Goal: Information Seeking & Learning: Learn about a topic

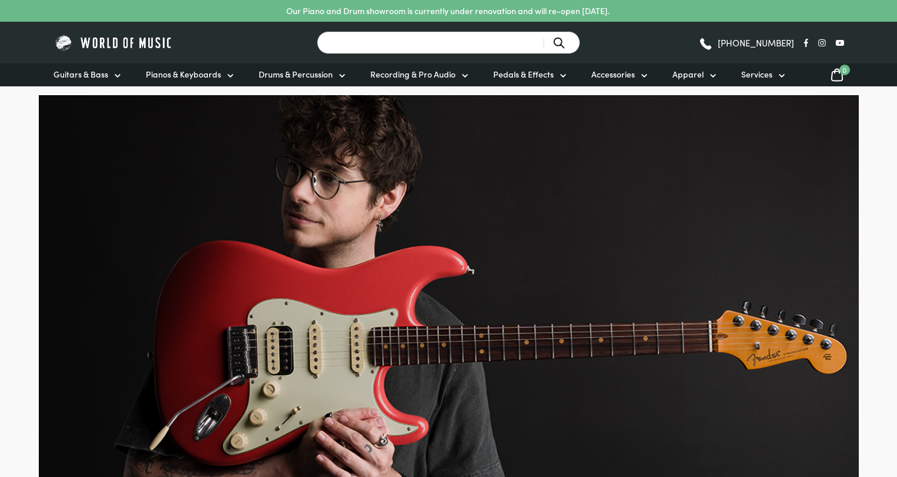
click at [429, 45] on input "Search for a product ..." at bounding box center [448, 42] width 263 height 23
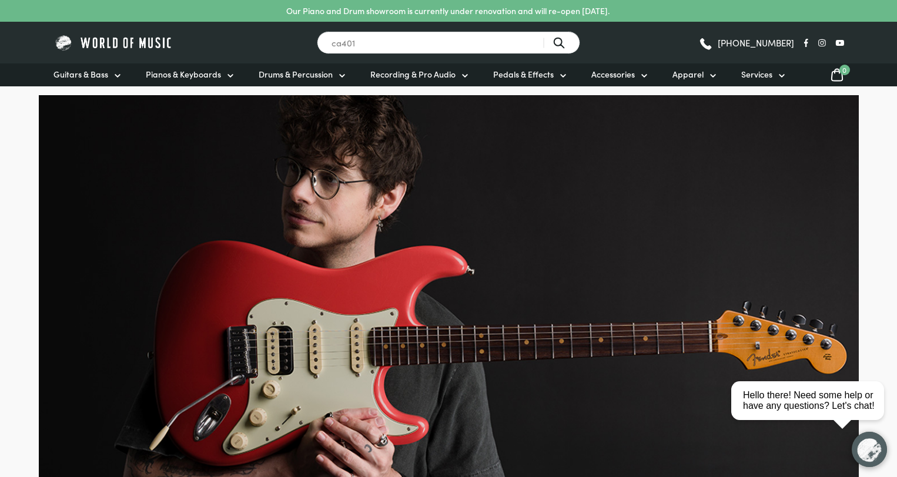
type input "ca401"
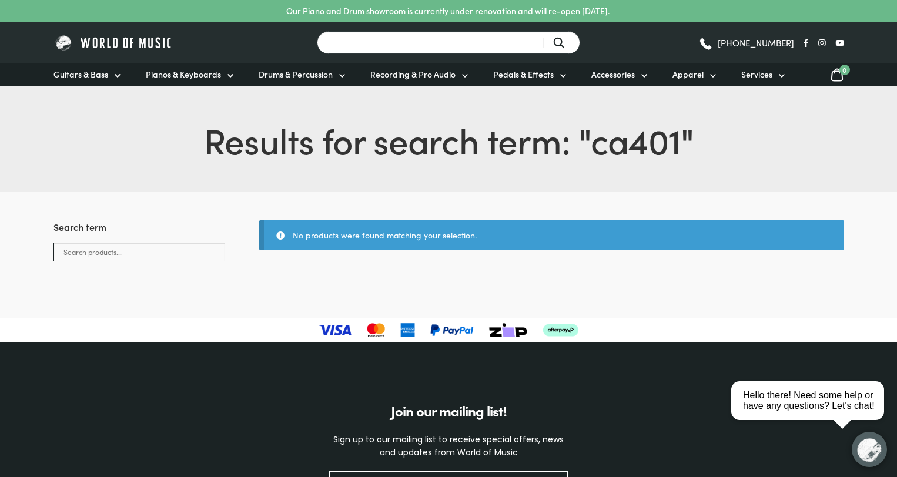
click at [436, 39] on input "Search for a product ..." at bounding box center [448, 42] width 263 height 23
type input "pxs1100"
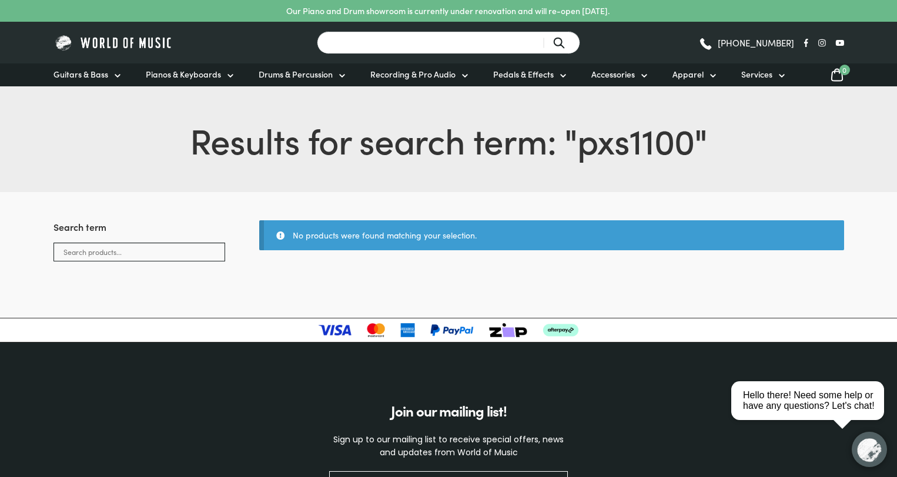
click at [394, 50] on input "Search for a product ..." at bounding box center [448, 42] width 263 height 23
type input "rd88"
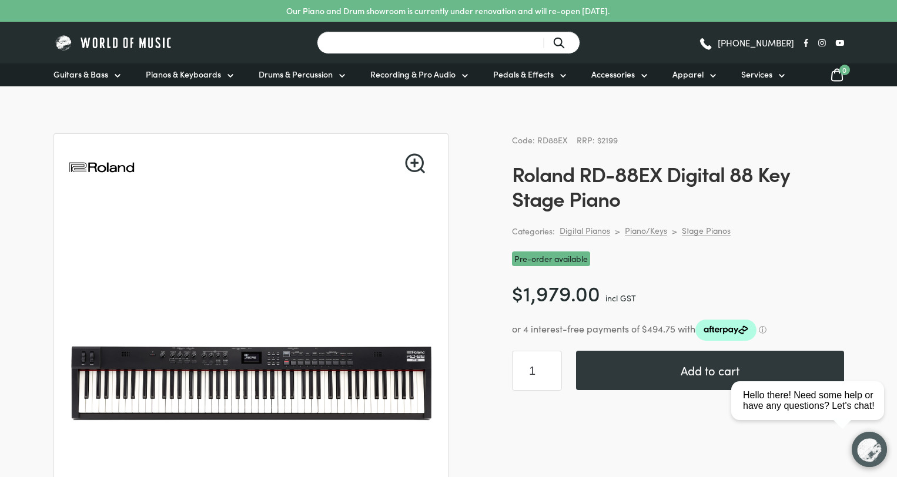
click at [396, 48] on input "Search for a product ..." at bounding box center [448, 42] width 263 height 23
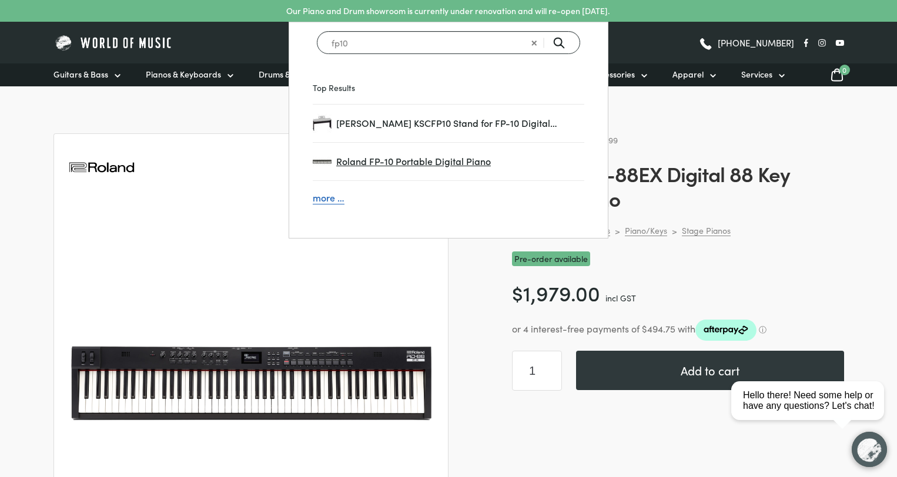
type input "fp10"
click at [406, 165] on span "Roland FP-10 Portable Digital Piano" at bounding box center [460, 161] width 248 height 15
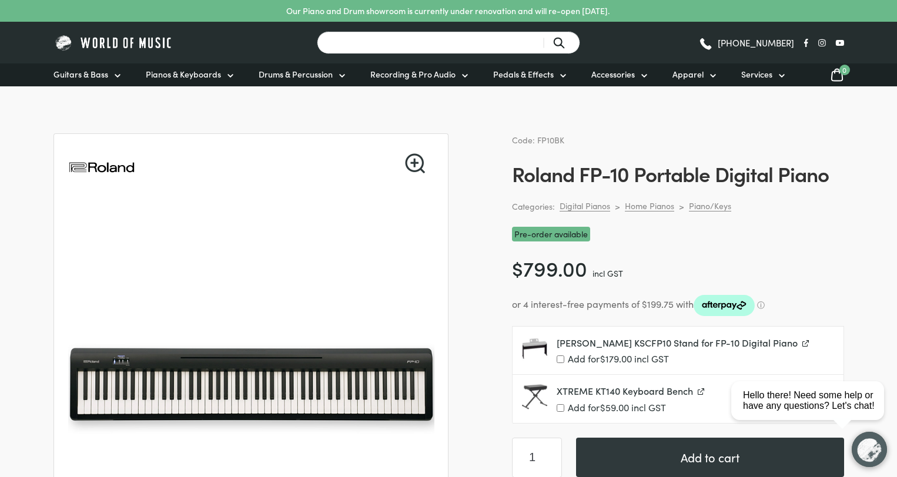
click at [456, 48] on input "Search for a product ..." at bounding box center [448, 42] width 263 height 23
type input "fp"
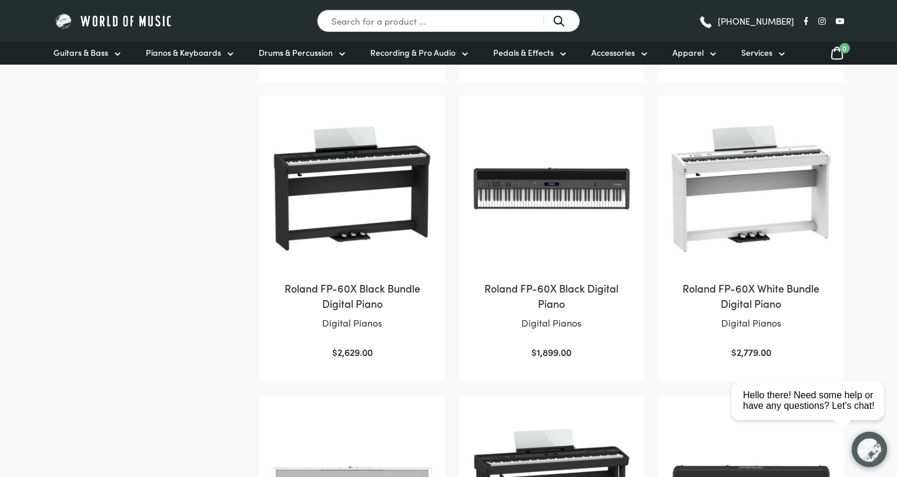
scroll to position [171, 0]
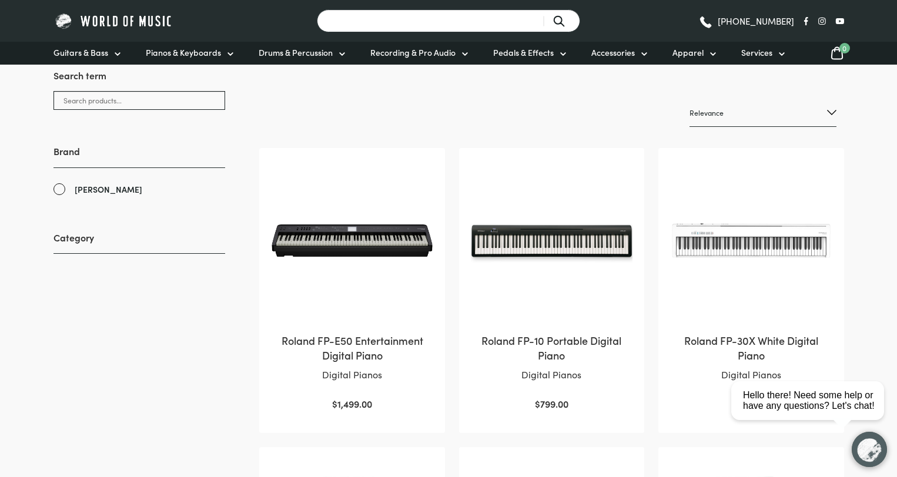
click at [439, 25] on input "Search for a product ..." at bounding box center [448, 20] width 263 height 23
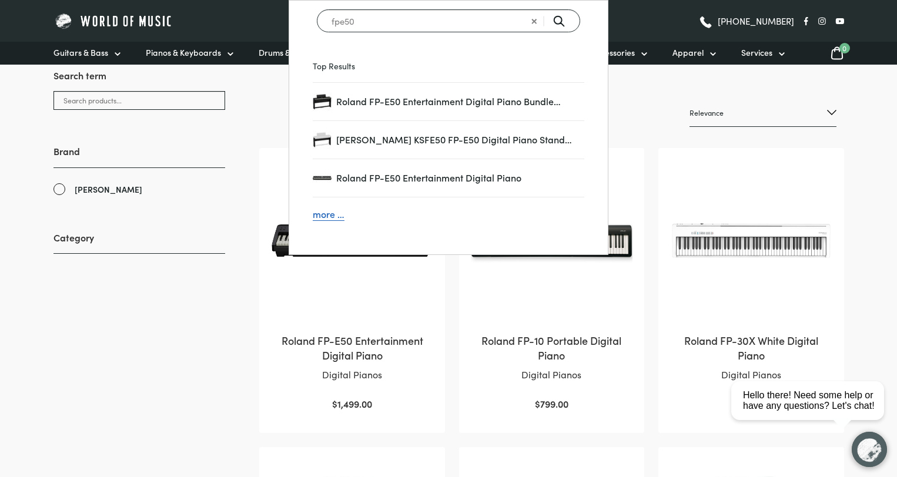
type input "fpe50"
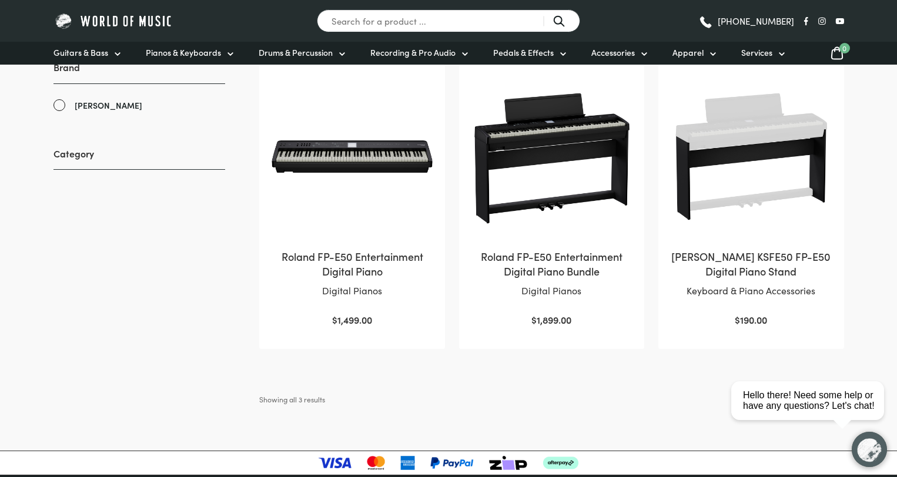
scroll to position [255, 0]
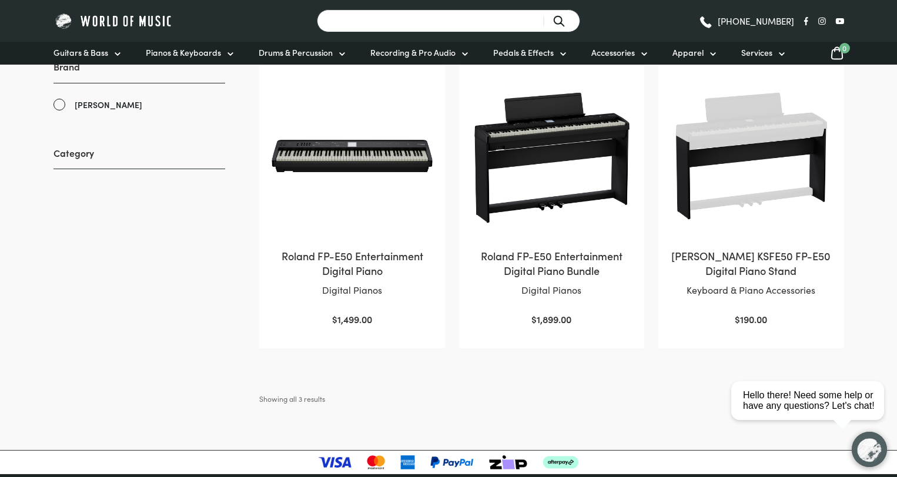
click at [403, 18] on input "Search for a product ..." at bounding box center [448, 20] width 263 height 23
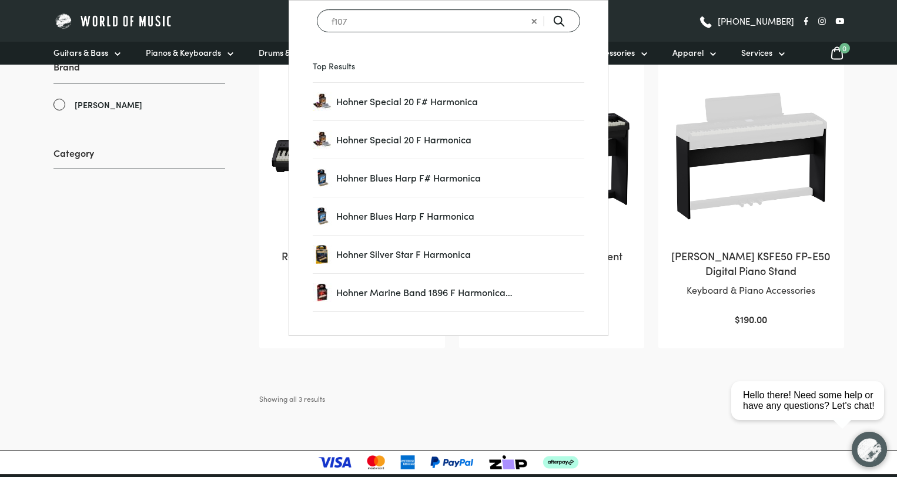
type input "f107"
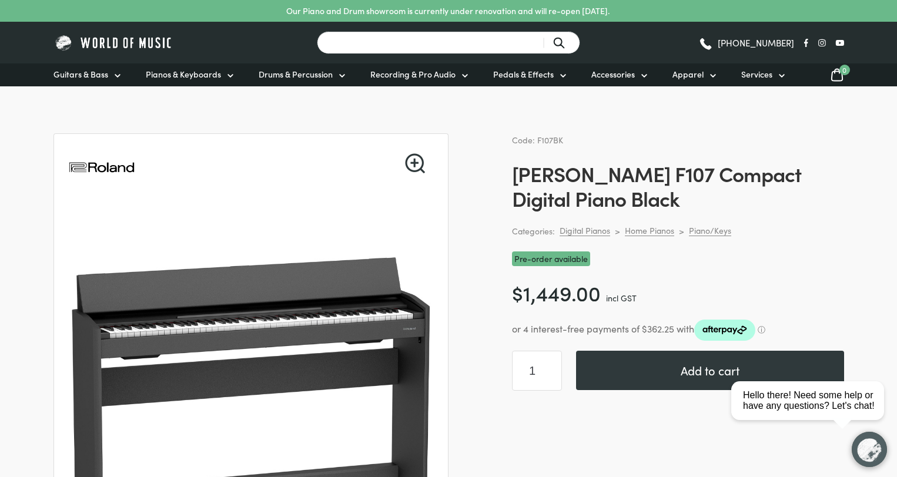
click at [485, 46] on input "Search for a product ..." at bounding box center [448, 42] width 263 height 23
type input "rp107"
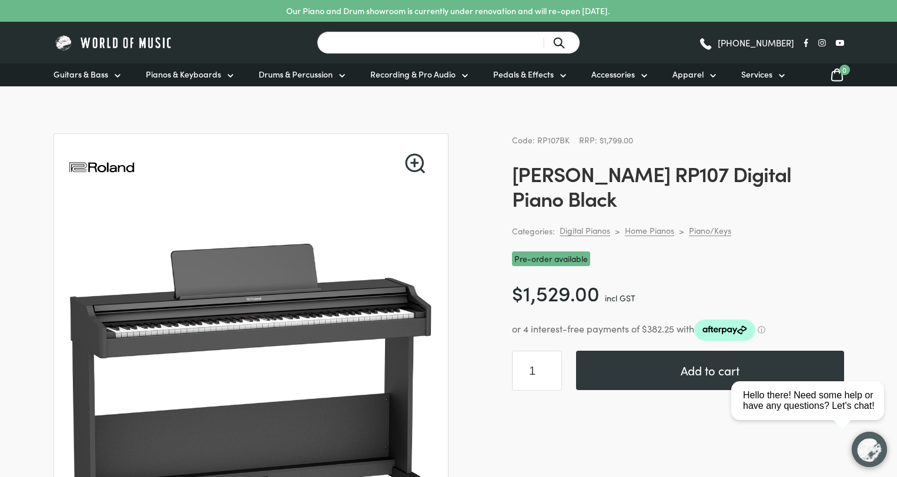
click at [473, 41] on input "Search for a product ..." at bounding box center [448, 42] width 263 height 23
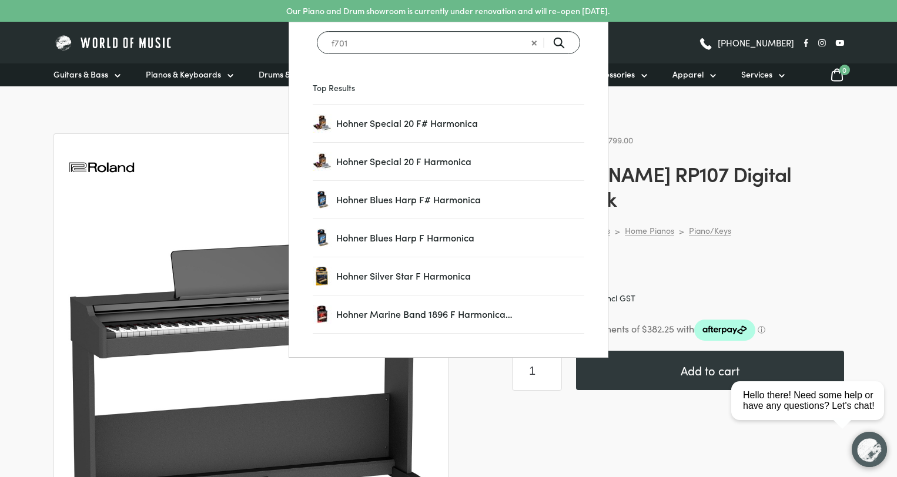
type input "f701"
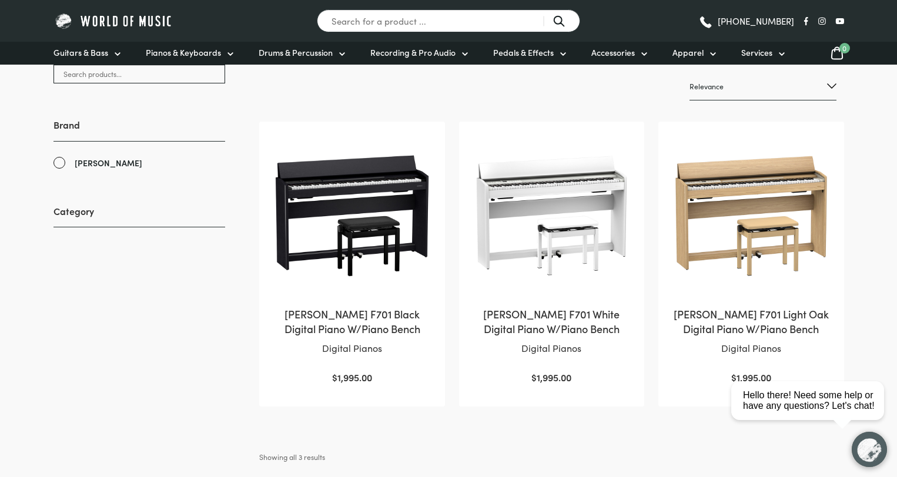
scroll to position [231, 0]
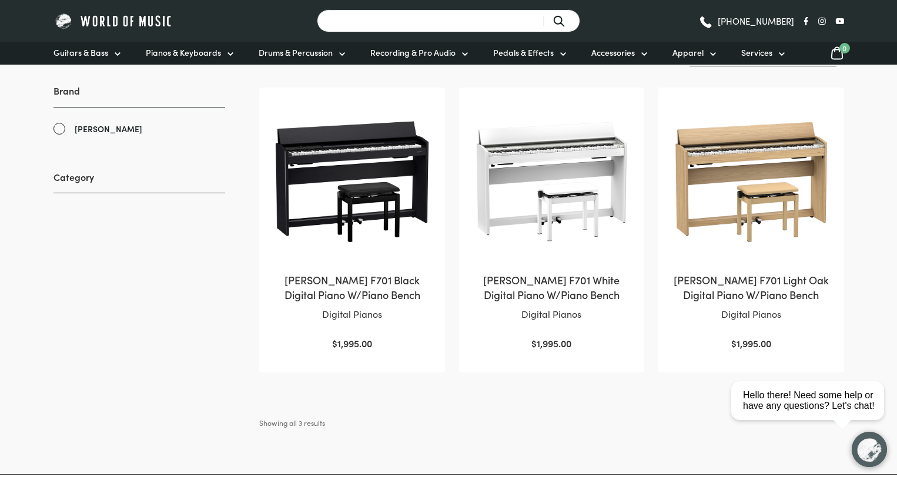
click at [423, 28] on input "Search for a product ..." at bounding box center [448, 20] width 263 height 23
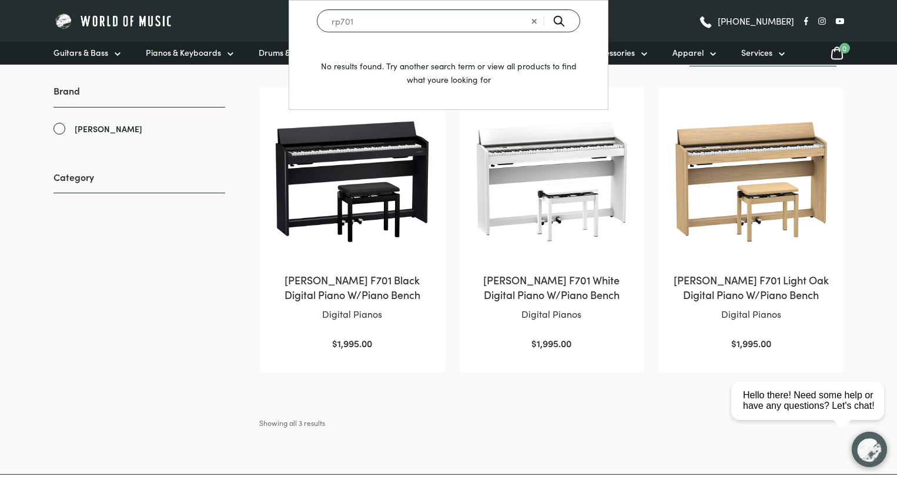
type input "rp701"
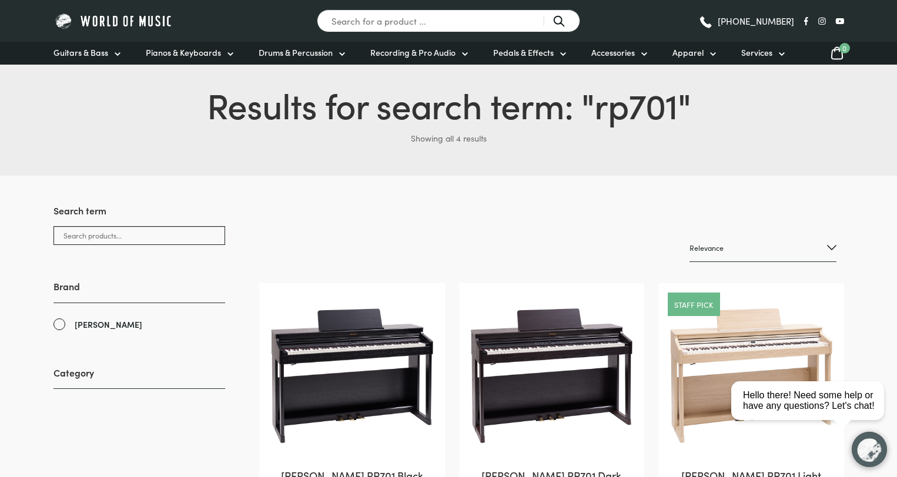
scroll to position [211, 0]
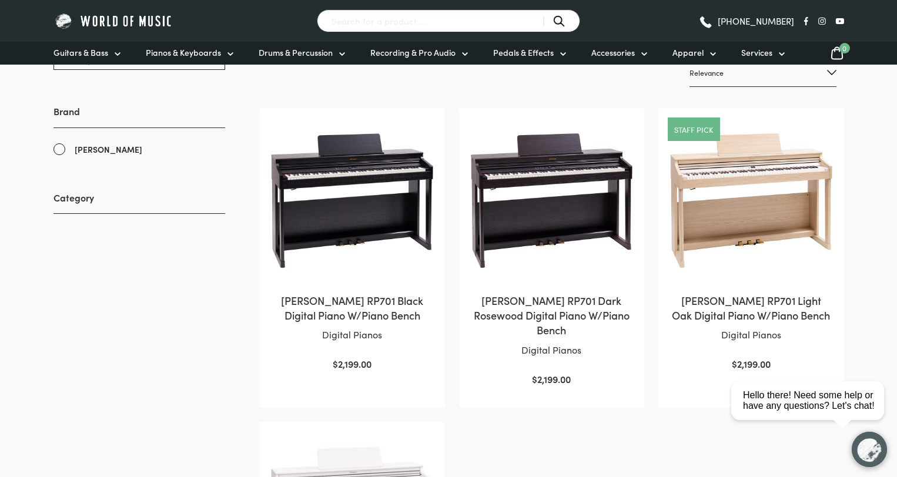
click at [453, 25] on input "Search for a product ..." at bounding box center [448, 20] width 263 height 23
type input "hp702"
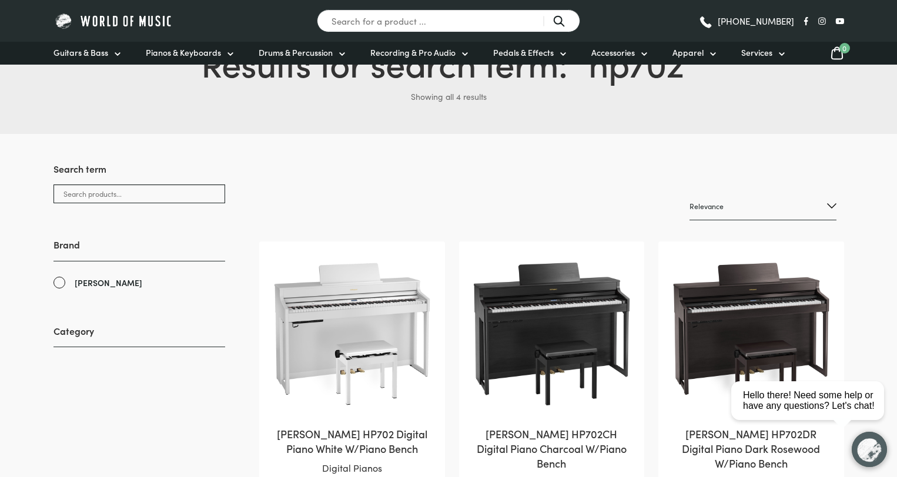
scroll to position [171, 0]
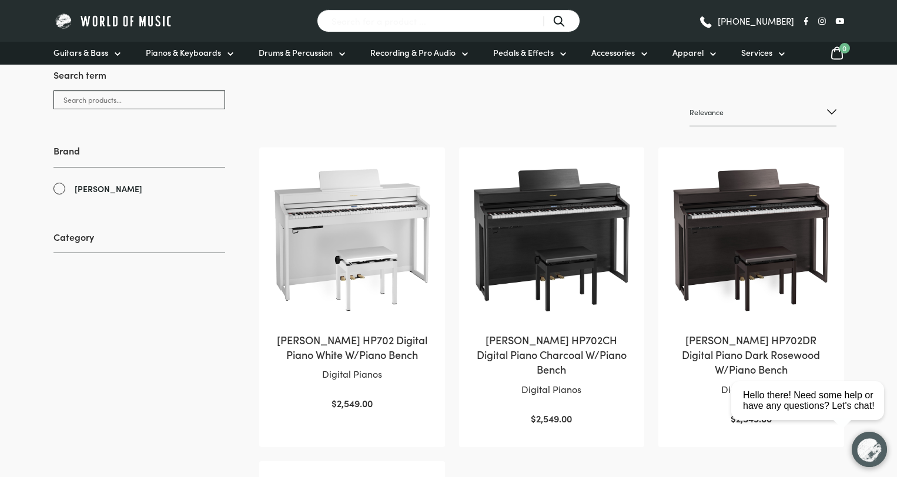
click at [432, 16] on input "Search for a product ..." at bounding box center [448, 20] width 263 height 23
type input "hp704"
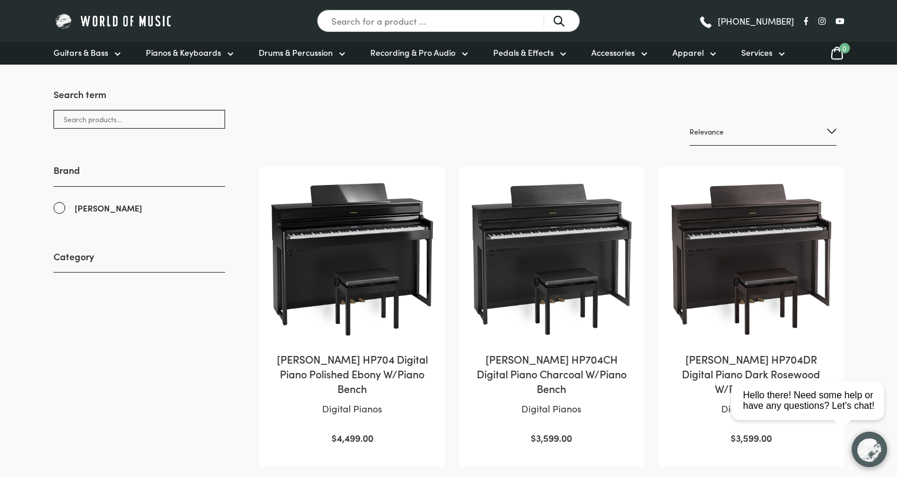
scroll to position [163, 0]
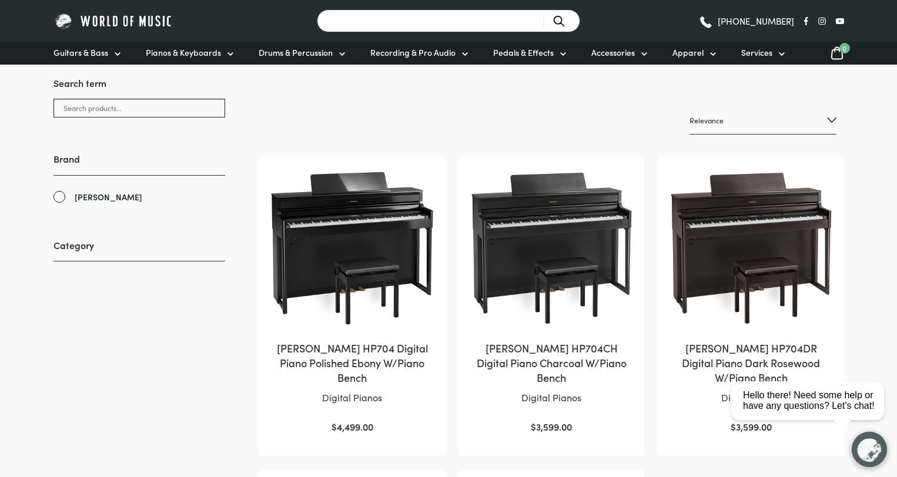
click at [373, 24] on input "Search for a product ..." at bounding box center [448, 20] width 263 height 23
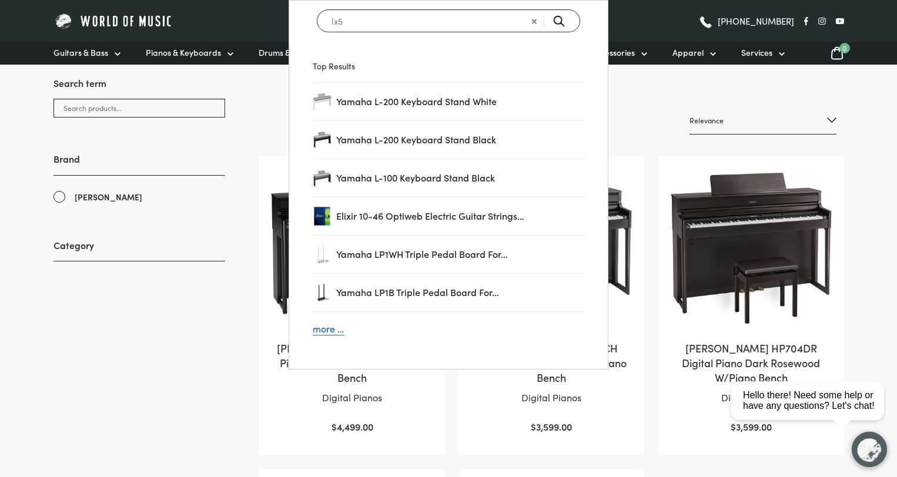
type input "lx5"
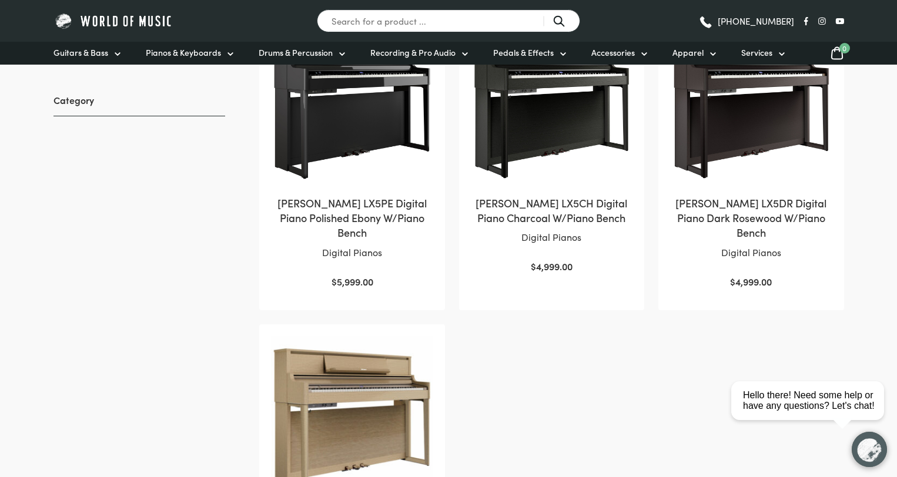
scroll to position [326, 0]
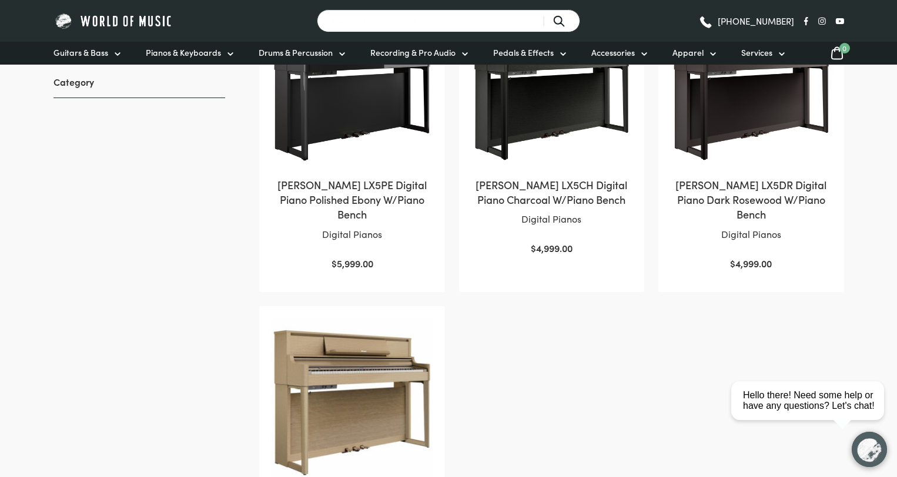
click at [385, 25] on input "Search for a product ..." at bounding box center [448, 20] width 263 height 23
type input "lx6"
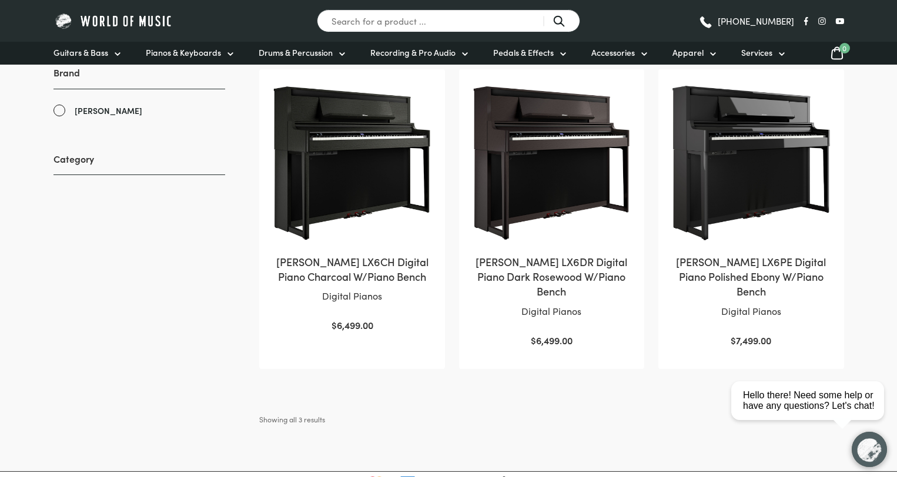
scroll to position [235, 0]
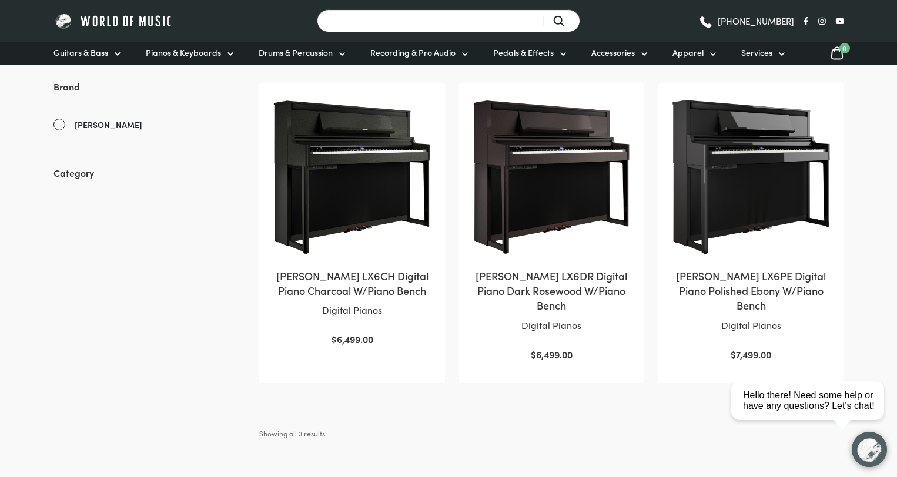
click at [386, 18] on input "Search for a product ..." at bounding box center [448, 20] width 263 height 23
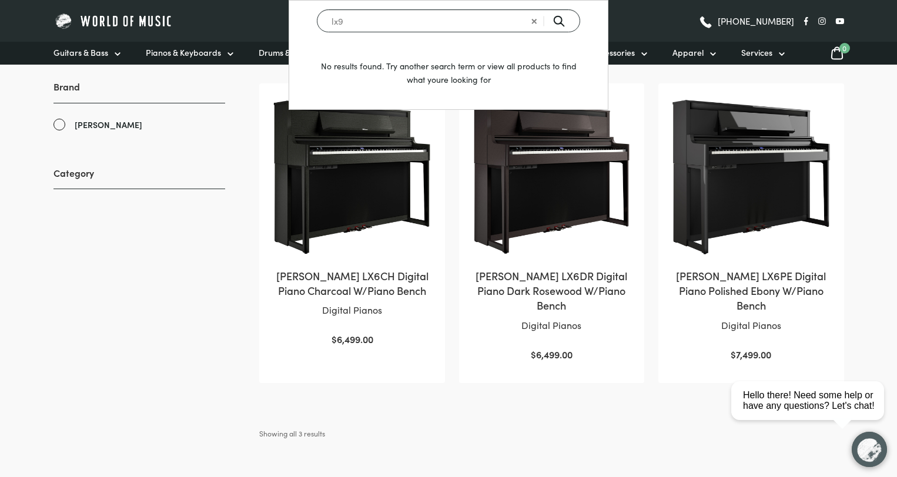
type input "lx9"
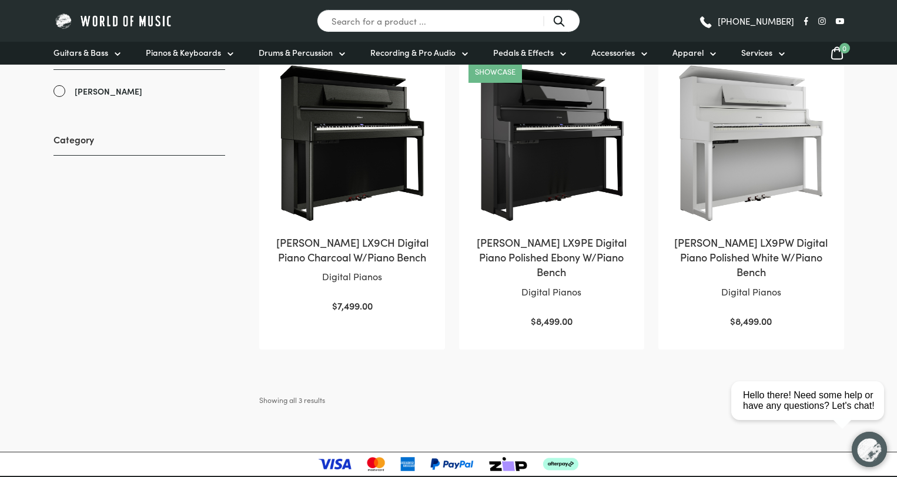
scroll to position [251, 0]
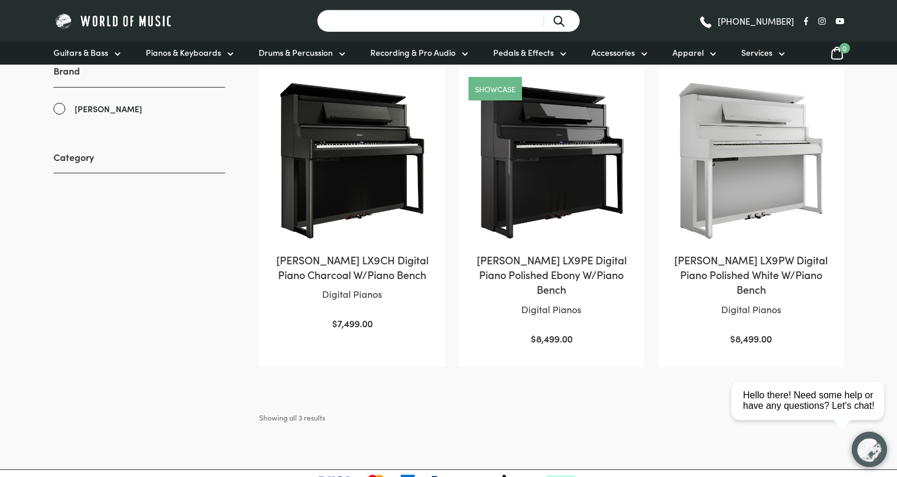
click at [399, 24] on input "Search for a product ..." at bounding box center [448, 20] width 263 height 23
type input "gp3"
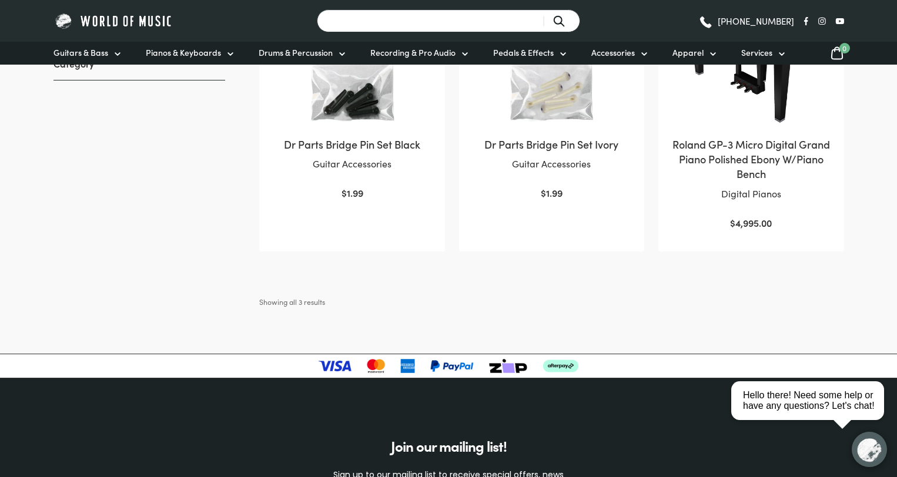
click at [406, 21] on input "Search for a product ..." at bounding box center [448, 20] width 263 height 23
type input "gp6"
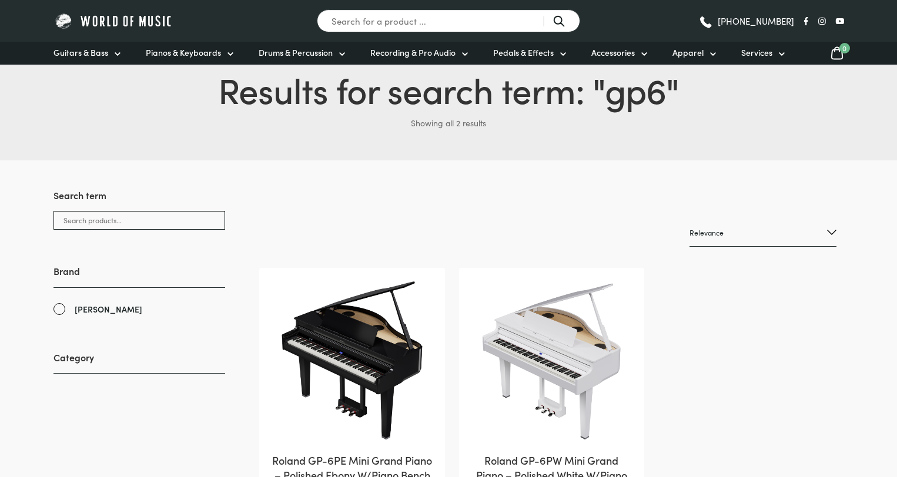
scroll to position [195, 0]
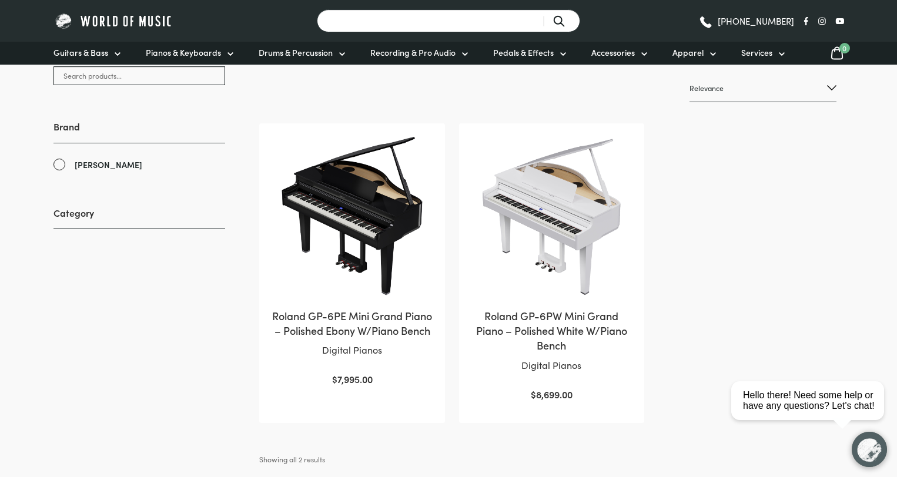
click at [471, 25] on input "Search for a product ..." at bounding box center [448, 20] width 263 height 23
type input "gp9"
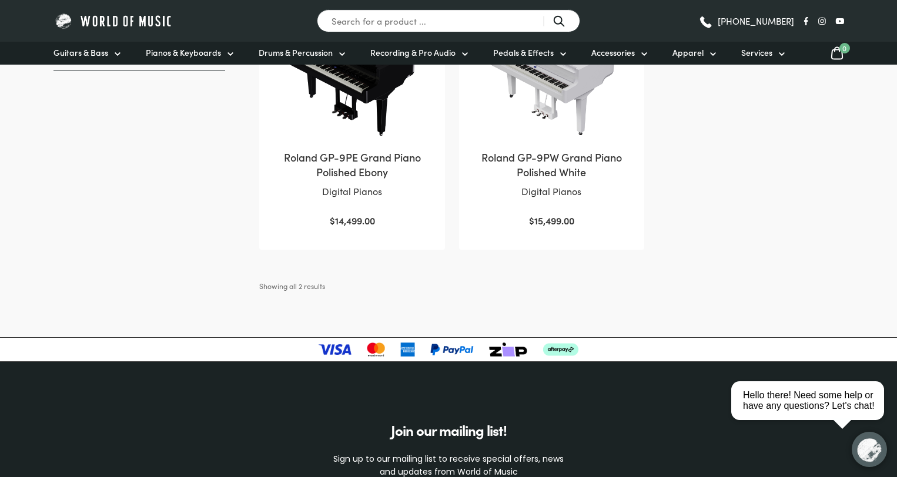
scroll to position [400, 0]
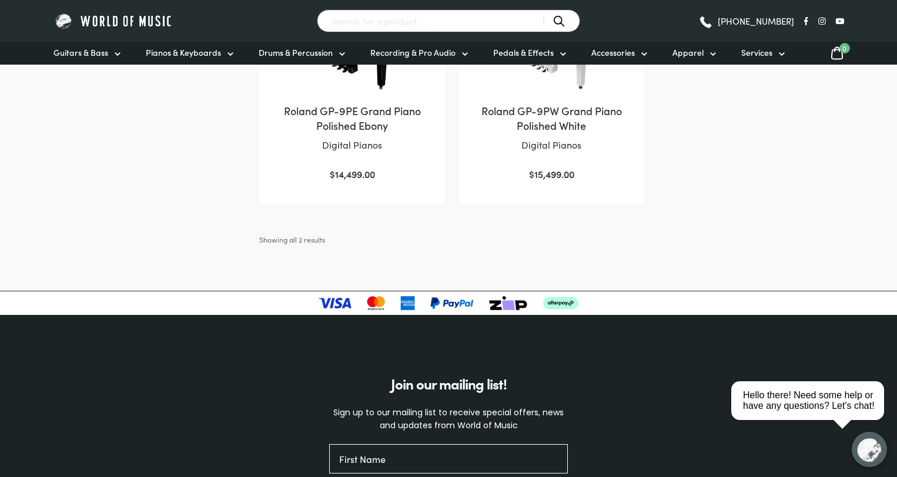
click at [439, 24] on input "Search for a product ..." at bounding box center [448, 20] width 263 height 23
type input "kiyola"
